Goal: Find specific page/section: Find specific page/section

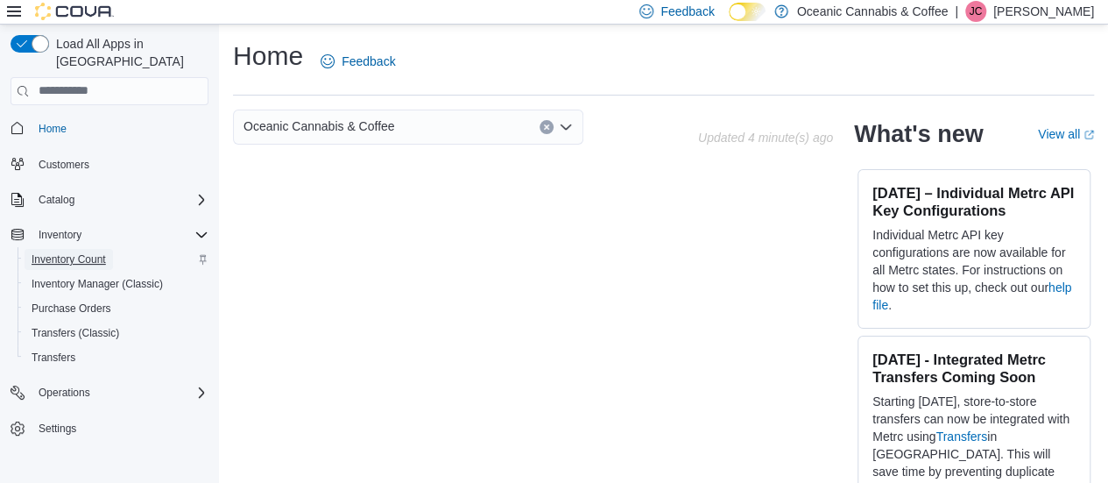
click at [92, 249] on span "Inventory Count" at bounding box center [69, 259] width 74 height 21
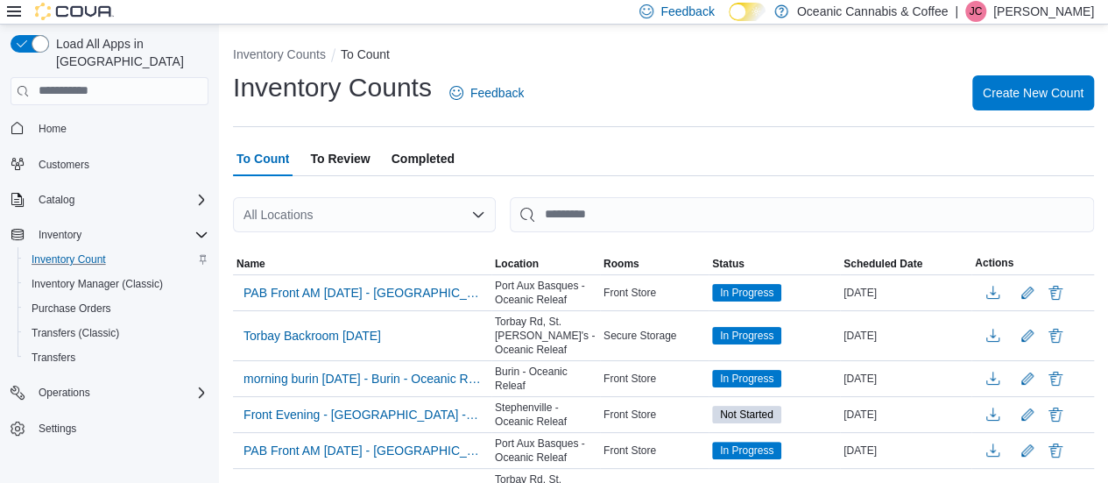
click at [1079, 15] on p "Josh Collier" at bounding box center [1044, 11] width 101 height 21
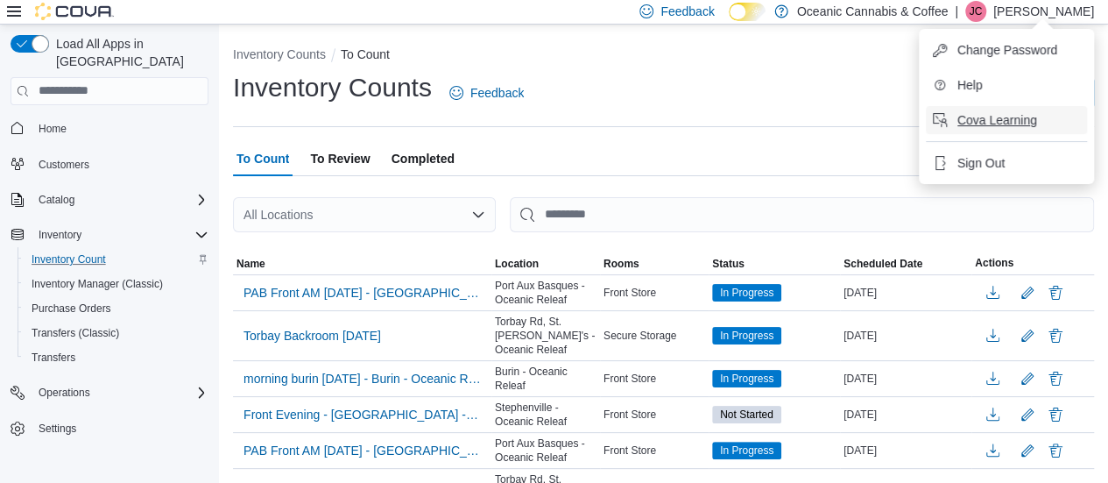
click at [980, 118] on span "Cova Learning" at bounding box center [998, 120] width 80 height 18
click at [1001, 157] on span "Sign Out" at bounding box center [981, 163] width 47 height 18
